Goal: Task Accomplishment & Management: Use online tool/utility

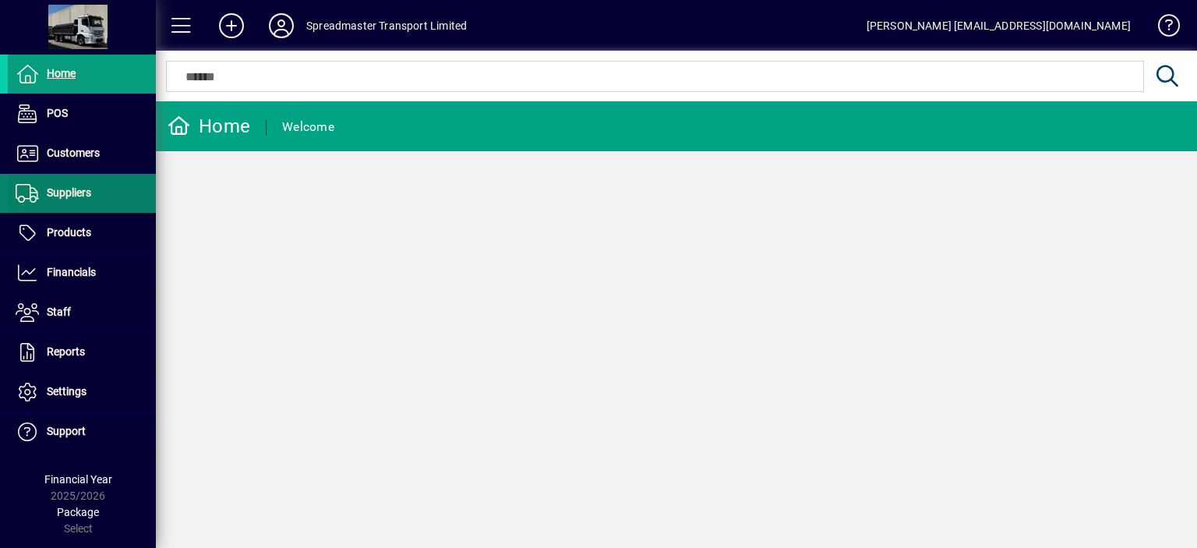
click at [78, 192] on span "Suppliers" at bounding box center [69, 192] width 44 height 12
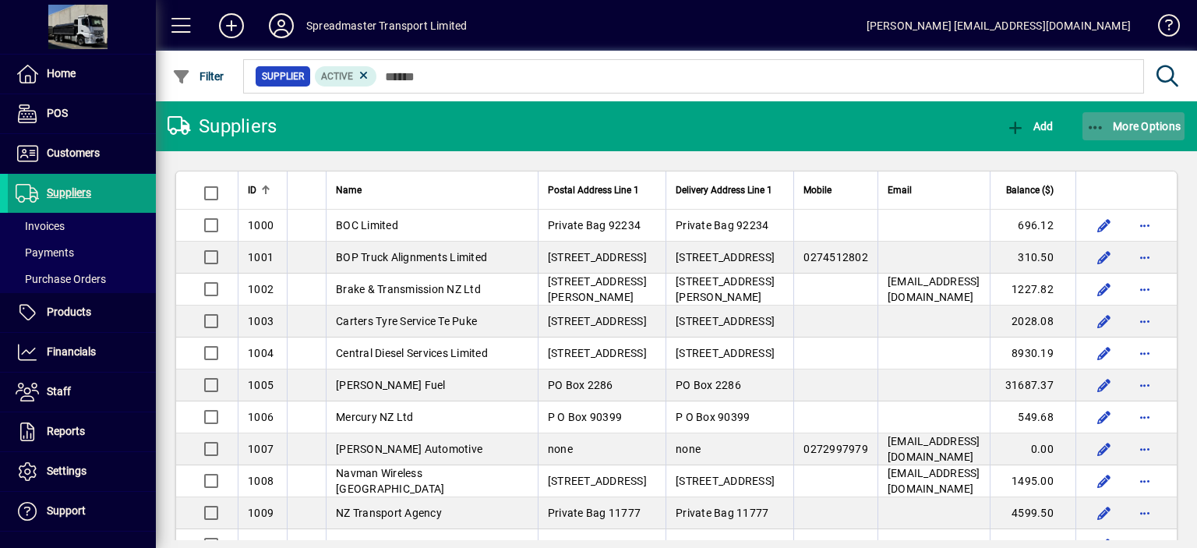
click at [1110, 128] on span "More Options" at bounding box center [1133, 126] width 95 height 12
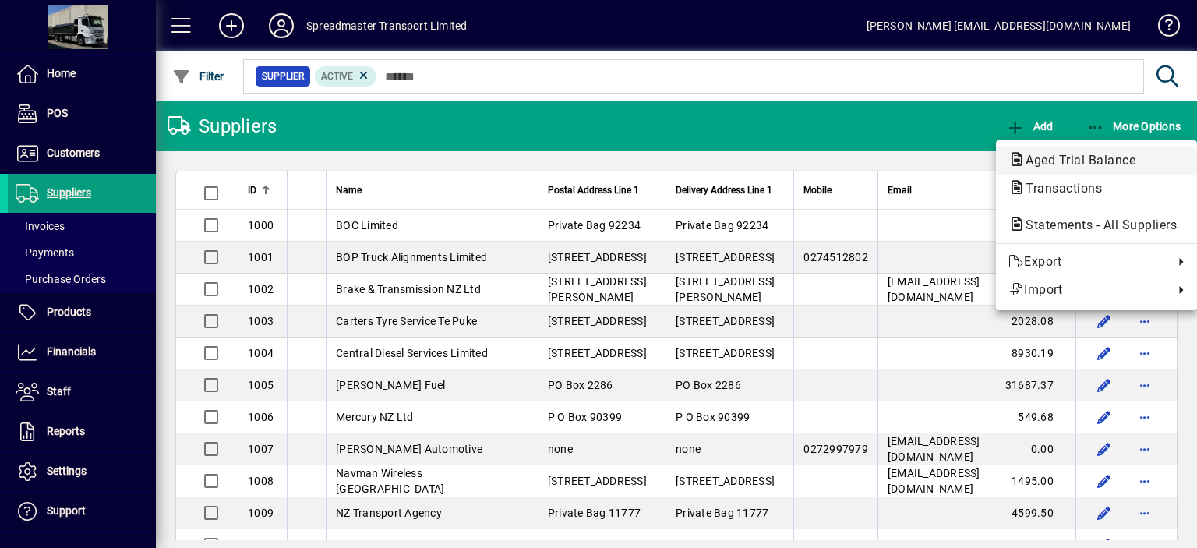
click at [1026, 157] on span "Aged Trial Balance" at bounding box center [1076, 160] width 135 height 15
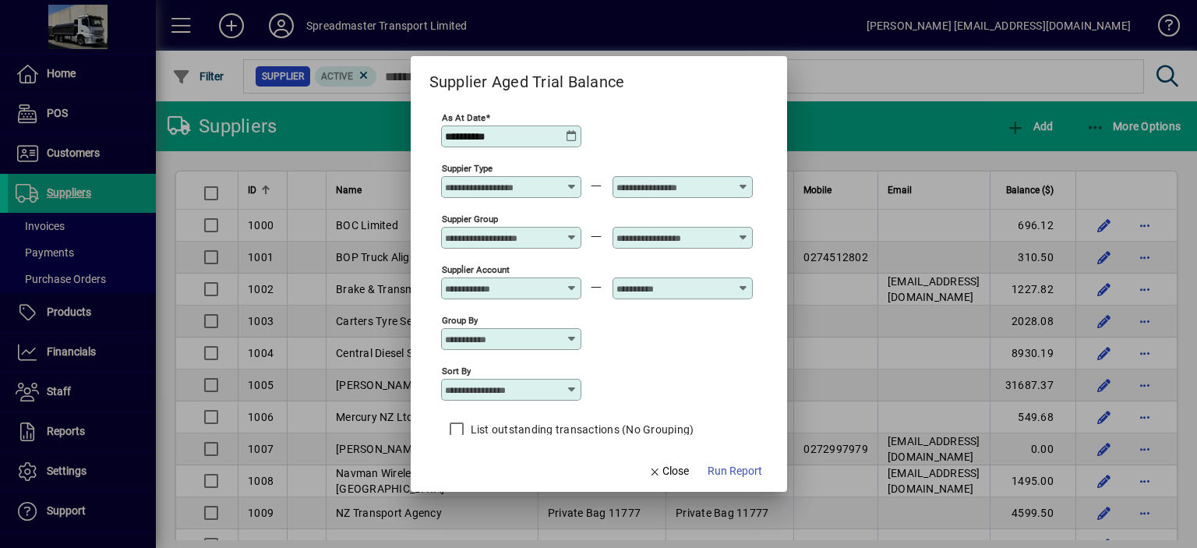
click at [574, 386] on icon at bounding box center [572, 389] width 12 height 12
click at [510, 472] on div "Supplier Name" at bounding box center [490, 466] width 75 height 16
type input "**********"
click at [726, 468] on span "Run Report" at bounding box center [735, 471] width 55 height 16
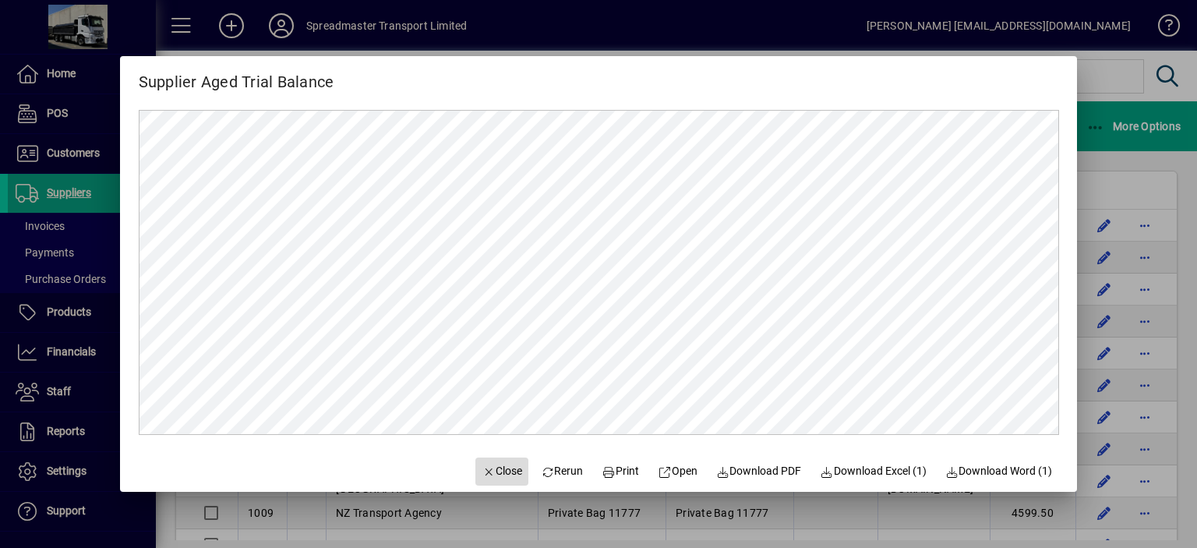
click at [482, 472] on span "Close" at bounding box center [502, 471] width 41 height 16
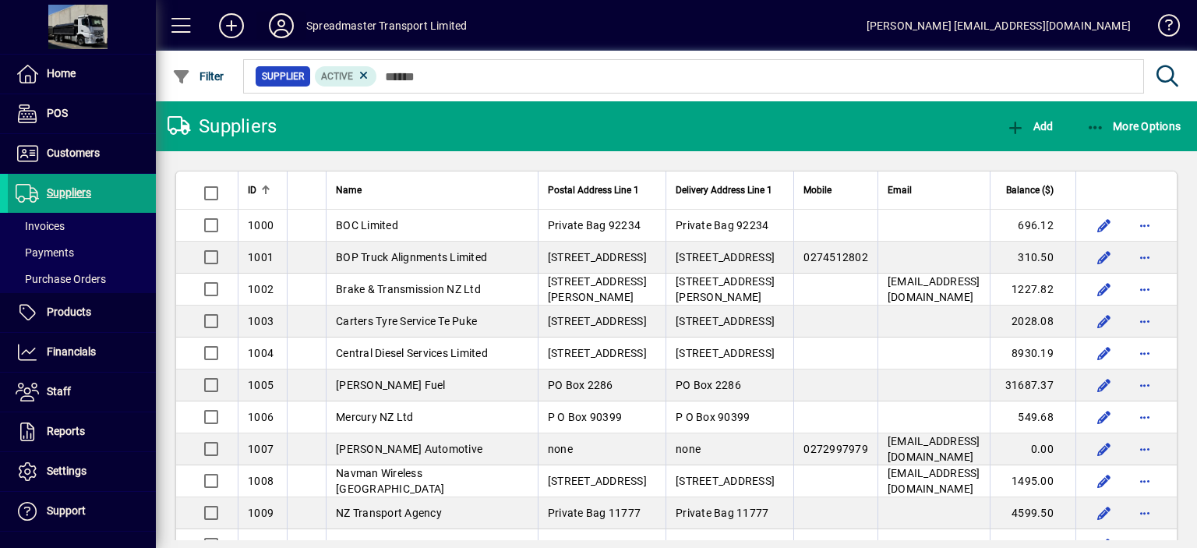
click at [281, 19] on icon at bounding box center [281, 25] width 31 height 25
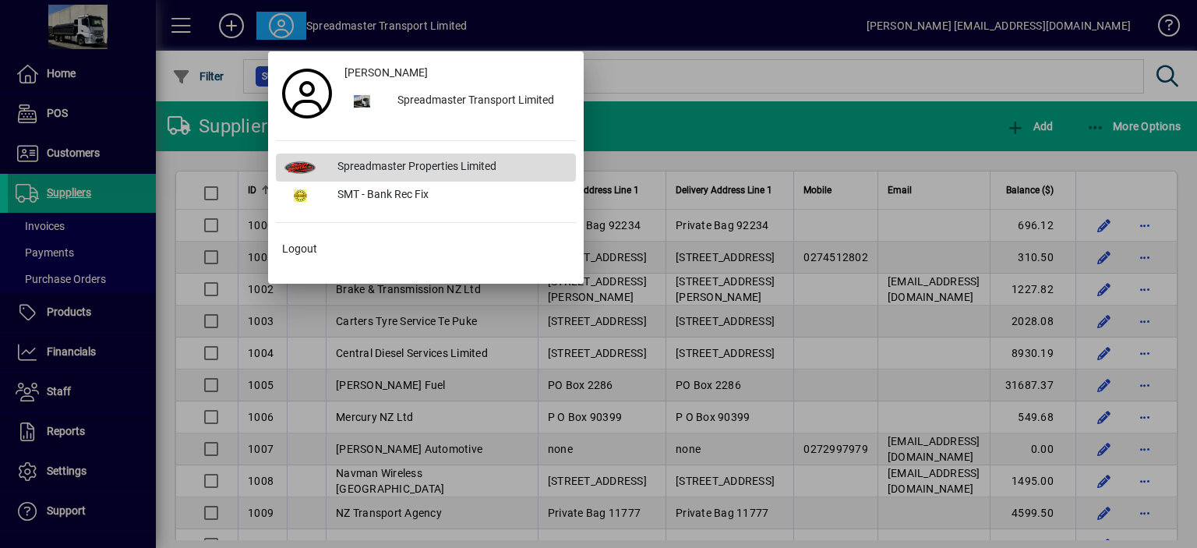
click at [397, 161] on div "Spreadmaster Properties Limited" at bounding box center [450, 168] width 251 height 28
